Goal: Task Accomplishment & Management: Manage account settings

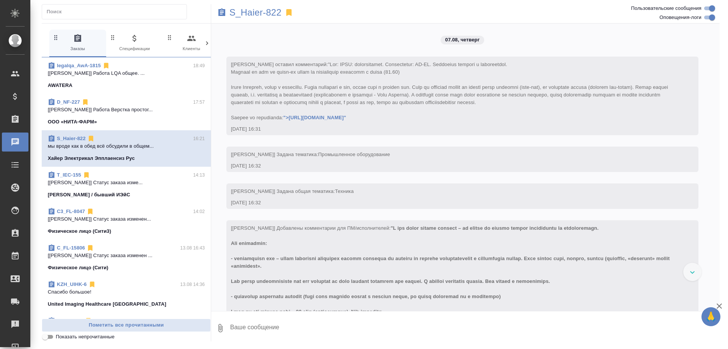
scroll to position [4757, 0]
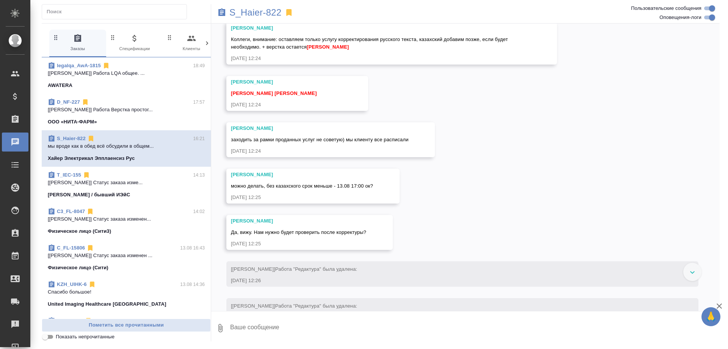
click at [689, 275] on div at bounding box center [693, 272] width 18 height 18
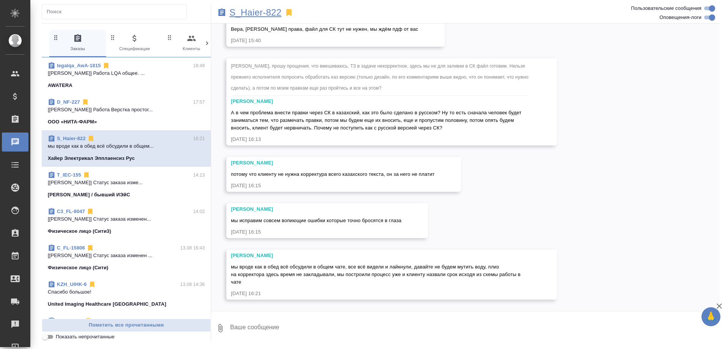
click at [256, 14] on p "S_Haier-822" at bounding box center [256, 13] width 52 height 8
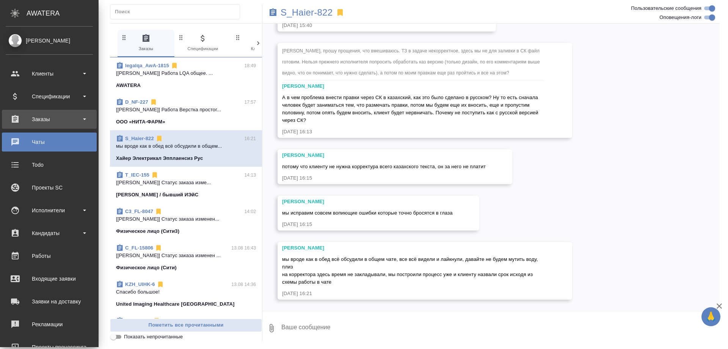
click at [30, 117] on div "Заказы" at bounding box center [49, 118] width 87 height 11
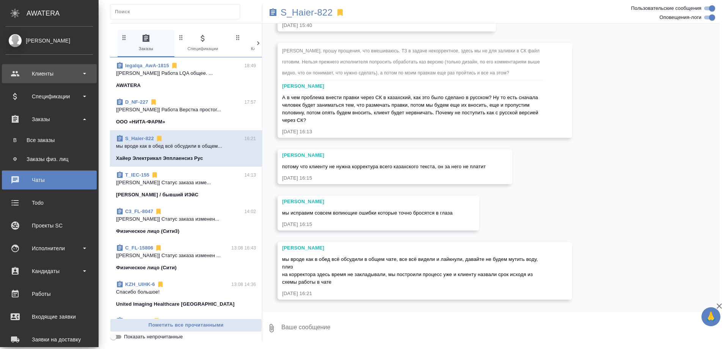
click at [38, 70] on div "Клиенты" at bounding box center [49, 73] width 87 height 11
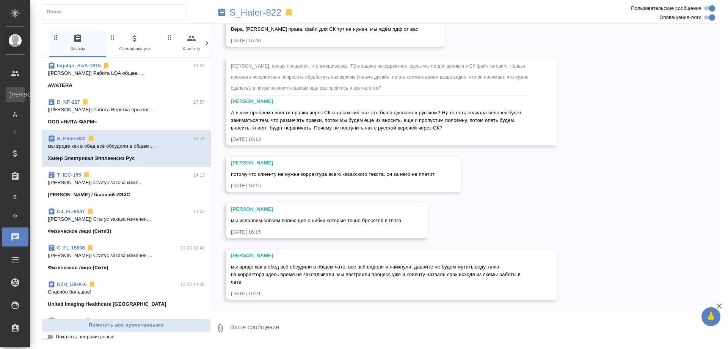
click at [11, 92] on div "Клиенты" at bounding box center [5, 95] width 11 height 8
select select "RU"
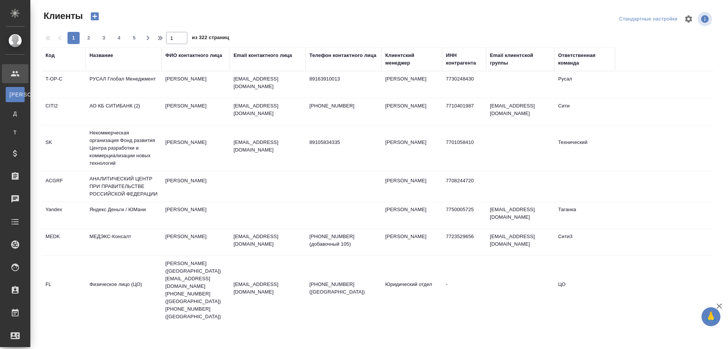
click at [105, 54] on div "Название" at bounding box center [102, 56] width 24 height 8
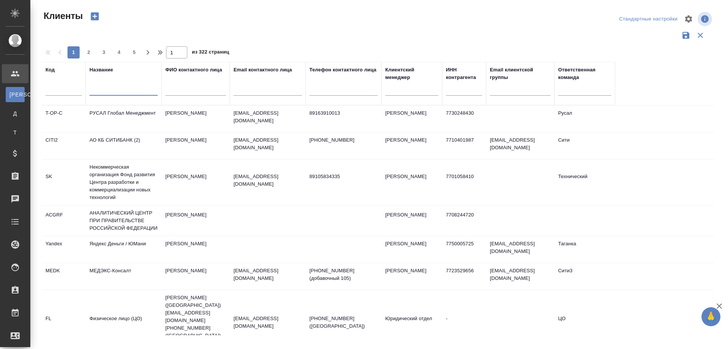
click at [102, 86] on input "text" at bounding box center [124, 90] width 68 height 9
type input "с"
type input "chanel"
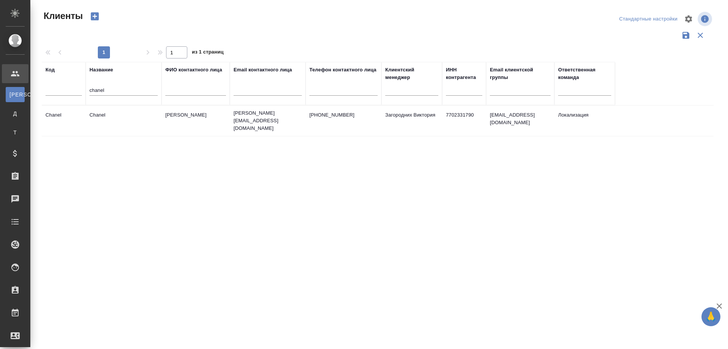
click at [97, 114] on td "Chanel" at bounding box center [124, 120] width 76 height 27
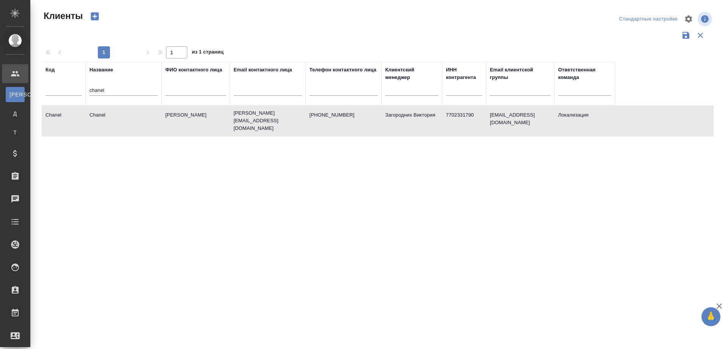
click at [97, 114] on td "Chanel" at bounding box center [124, 120] width 76 height 27
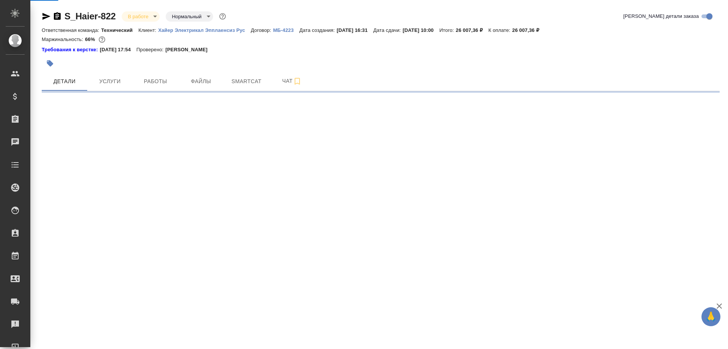
select select "RU"
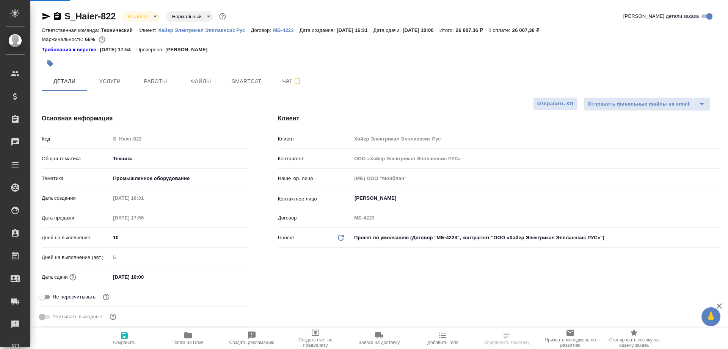
click at [155, 83] on span "Работы" at bounding box center [155, 81] width 36 height 9
click at [154, 83] on span "Работы" at bounding box center [155, 81] width 36 height 9
click at [151, 86] on button "Работы" at bounding box center [156, 81] width 46 height 19
type textarea "x"
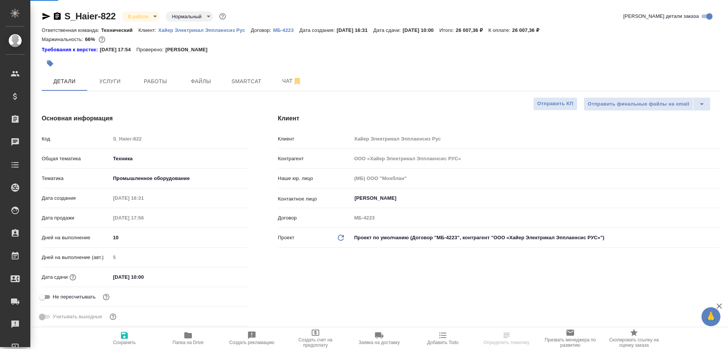
type textarea "x"
type input "Белякова Юлия"
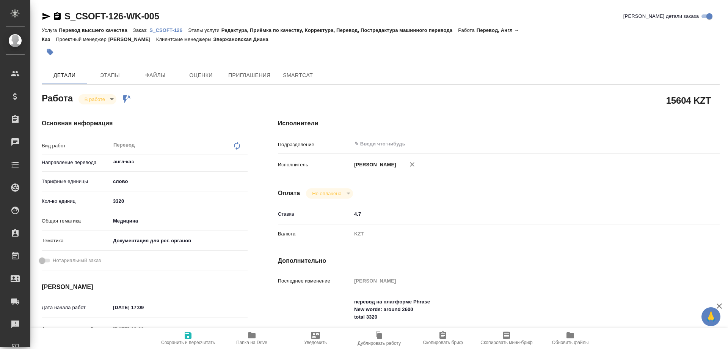
click at [173, 31] on p "S_CSOFT-126" at bounding box center [168, 30] width 39 height 6
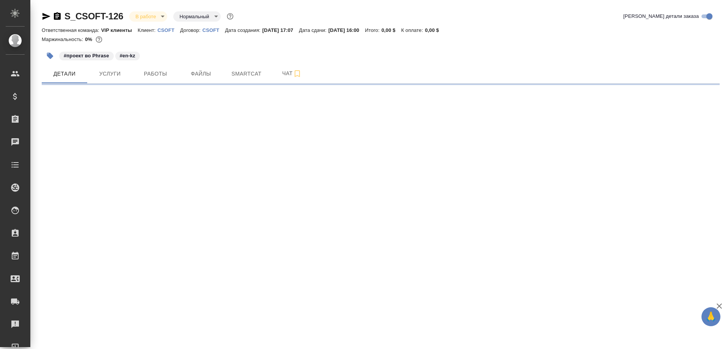
select select "RU"
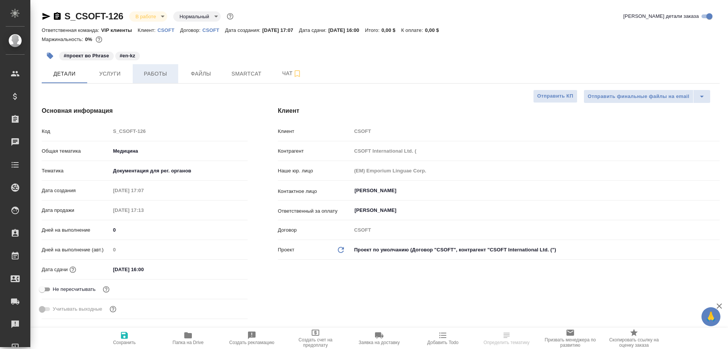
type textarea "x"
click at [156, 75] on span "Работы" at bounding box center [155, 73] width 36 height 9
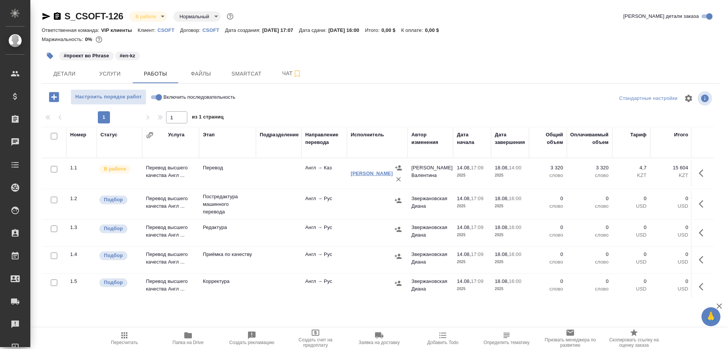
click at [370, 176] on link "[PERSON_NAME]" at bounding box center [372, 173] width 42 height 6
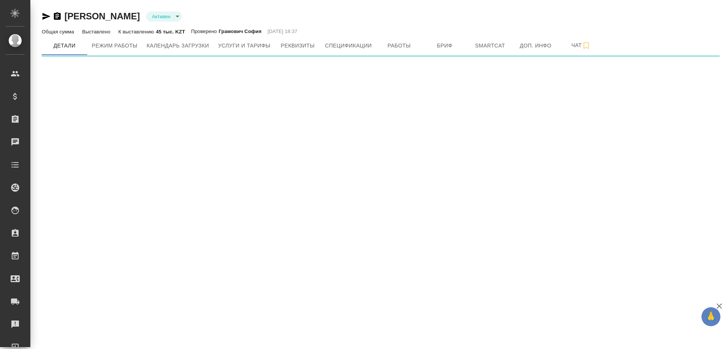
type input "active"
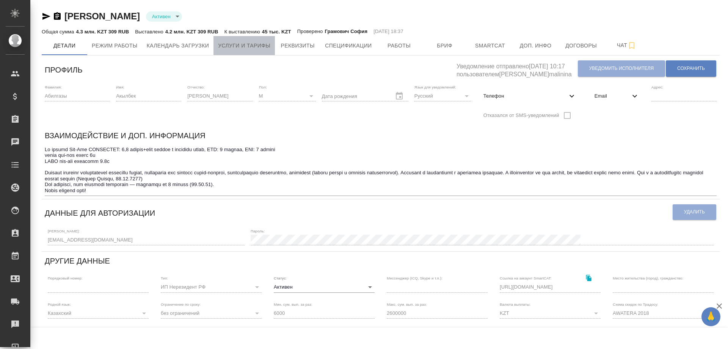
click at [261, 45] on span "Услуги и тарифы" at bounding box center [244, 45] width 52 height 9
click at [401, 46] on span "Работы" at bounding box center [399, 45] width 36 height 9
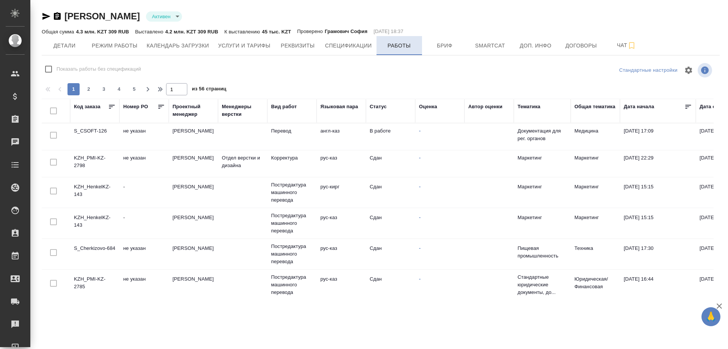
checkbox input "false"
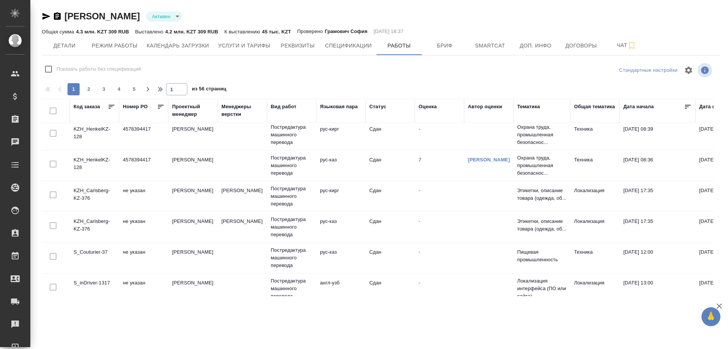
scroll to position [549, 0]
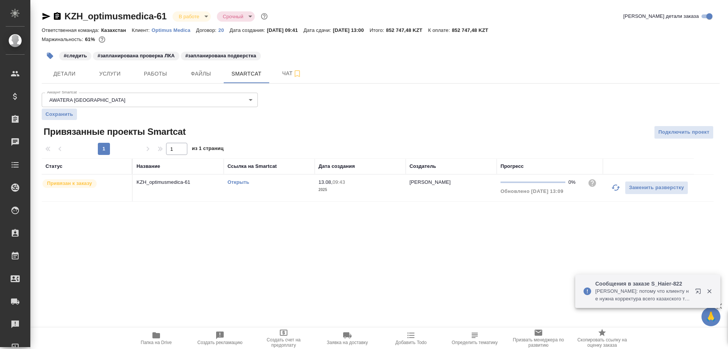
click at [707, 288] on icon "button" at bounding box center [709, 291] width 7 height 7
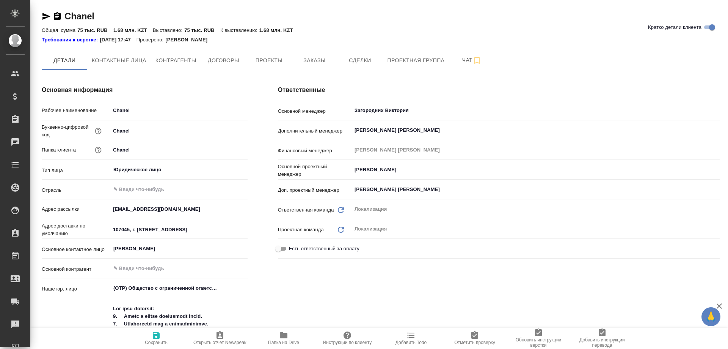
type textarea "x"
click at [323, 62] on span "Заказы" at bounding box center [314, 60] width 36 height 9
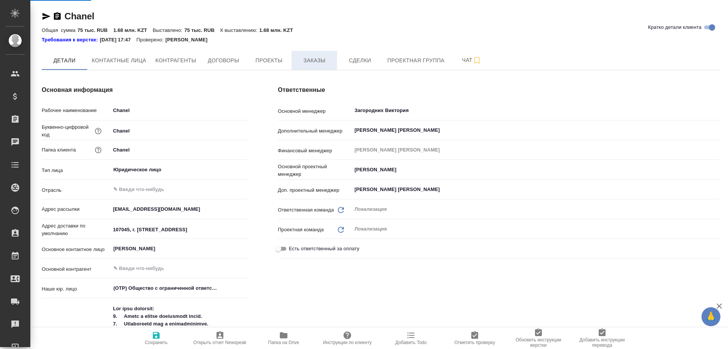
type textarea "x"
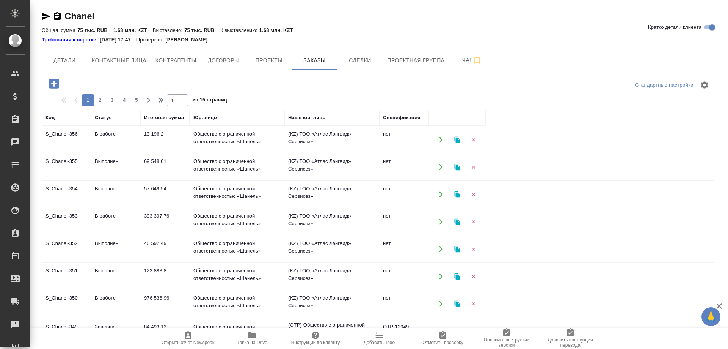
click at [58, 134] on td "S_Chanel-356" at bounding box center [66, 139] width 49 height 27
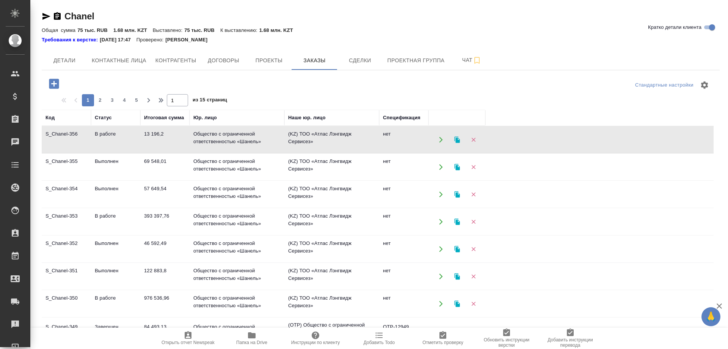
click at [58, 134] on td "S_Chanel-356" at bounding box center [66, 139] width 49 height 27
click at [247, 341] on span "Папка на Drive" at bounding box center [251, 342] width 31 height 5
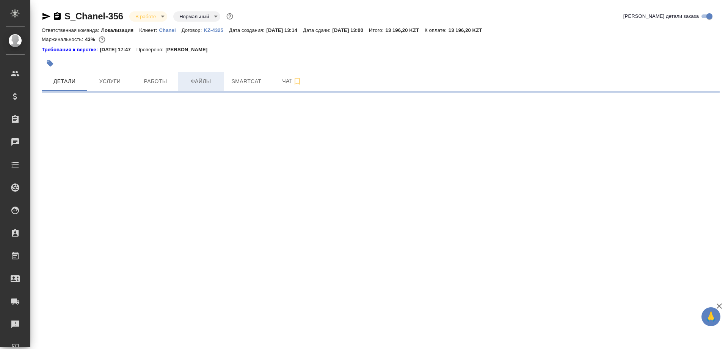
select select "RU"
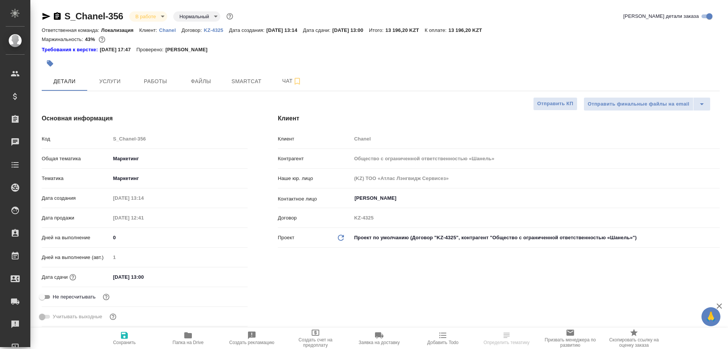
click at [140, 79] on span "Работы" at bounding box center [155, 81] width 36 height 9
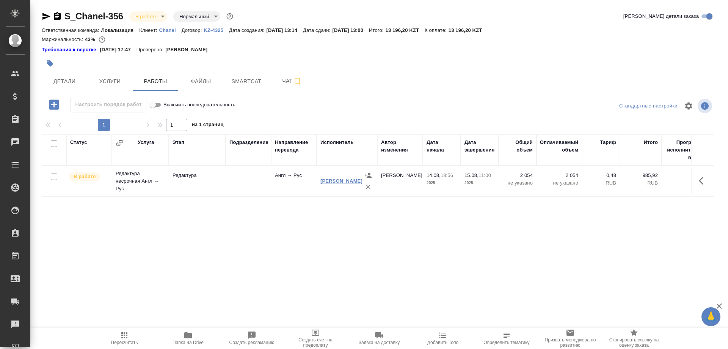
click at [329, 184] on link "[PERSON_NAME]" at bounding box center [342, 181] width 42 height 6
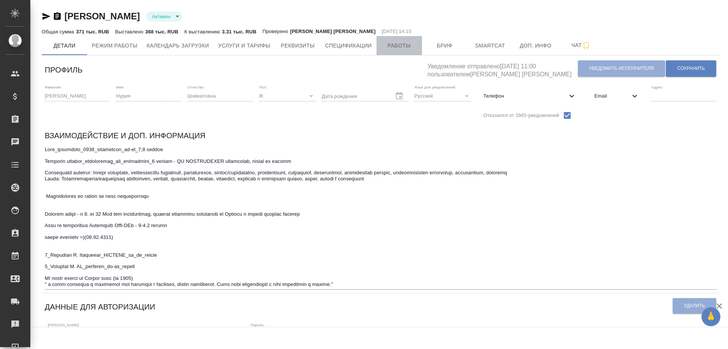
click at [392, 42] on span "Работы" at bounding box center [399, 45] width 36 height 9
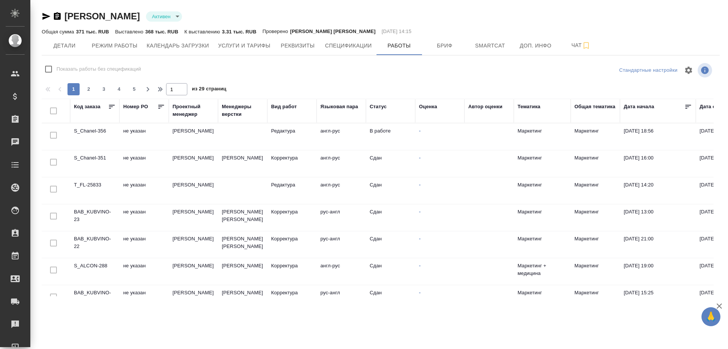
checkbox input "false"
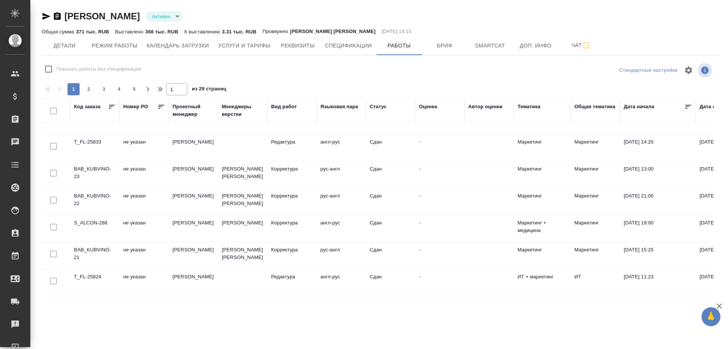
scroll to position [155, 0]
